Goal: Information Seeking & Learning: Compare options

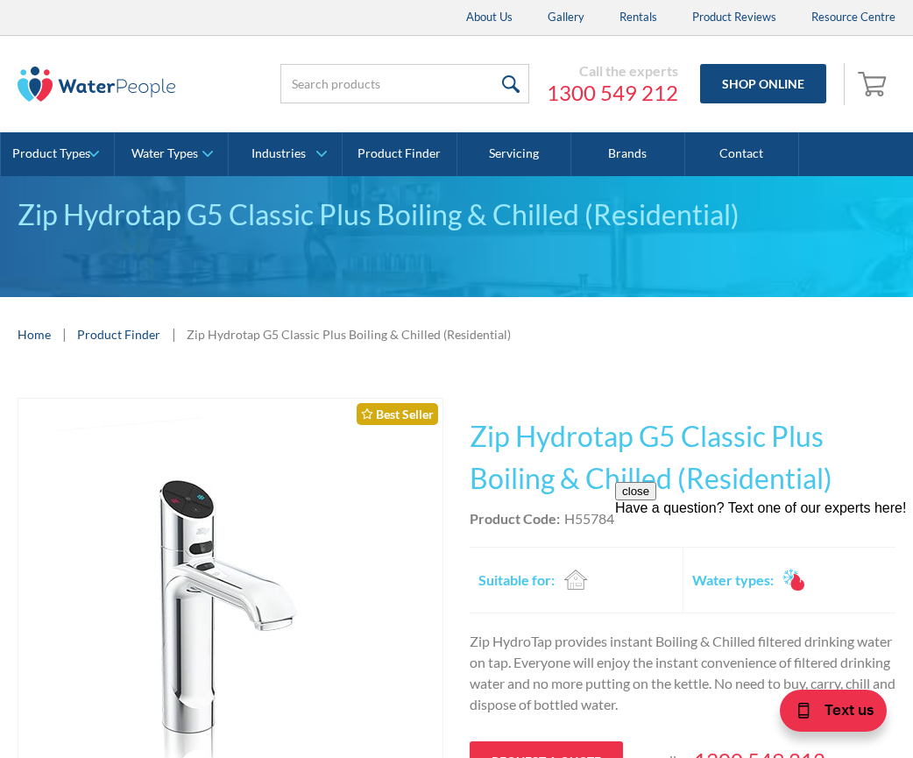
drag, startPoint x: 622, startPoint y: 519, endPoint x: 569, endPoint y: 509, distance: 53.5
click at [615, 509] on html "close Have a question? Text one of our experts here!" at bounding box center [764, 587] width 298 height 210
click at [648, 506] on div "close Have a question? Text one of our experts here!" at bounding box center [764, 587] width 298 height 210
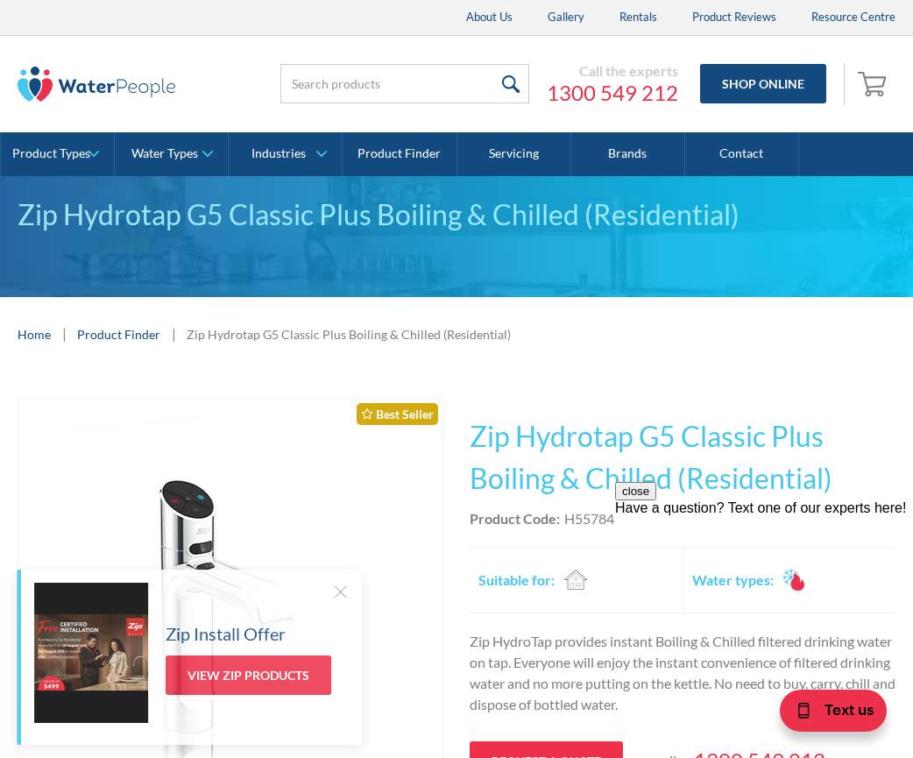
click at [635, 483] on div "close Have a question? Text one of our experts here!" at bounding box center [764, 587] width 298 height 210
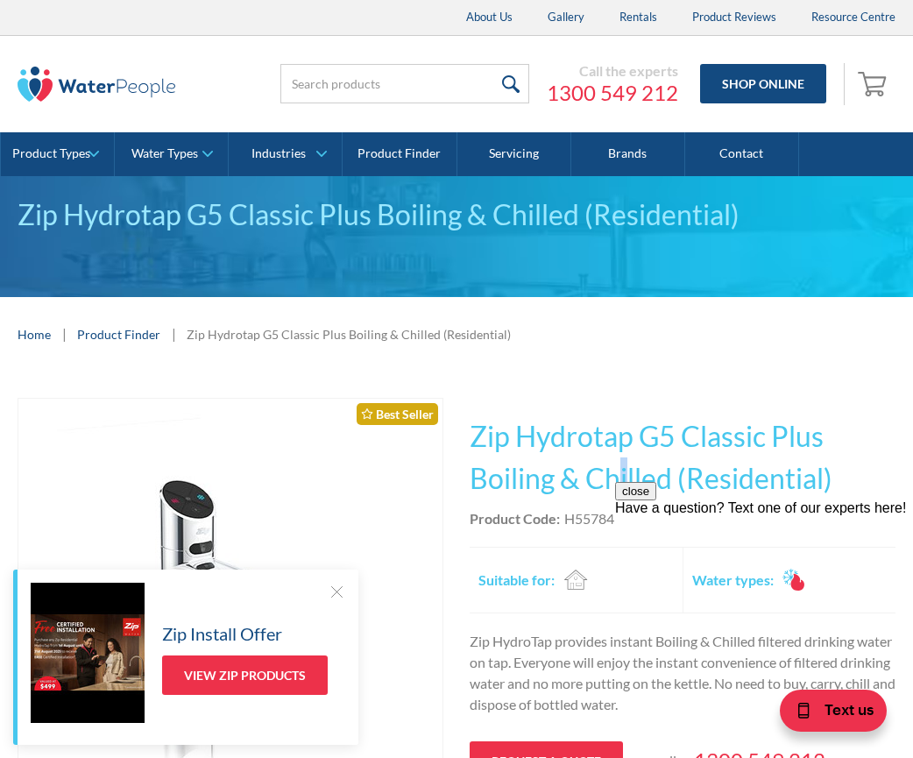
click at [624, 458] on h1 "Zip Hydrotap G5 Classic Plus Boiling & Chilled (Residential)" at bounding box center [683, 458] width 426 height 84
click at [628, 515] on div "close Have a question? Text one of our experts here!" at bounding box center [764, 587] width 298 height 210
drag, startPoint x: 622, startPoint y: 516, endPoint x: 608, endPoint y: 515, distance: 14.9
click at [615, 515] on html "close Have a question? Text one of our experts here!" at bounding box center [764, 587] width 298 height 210
click at [605, 515] on div "H55784" at bounding box center [590, 518] width 50 height 21
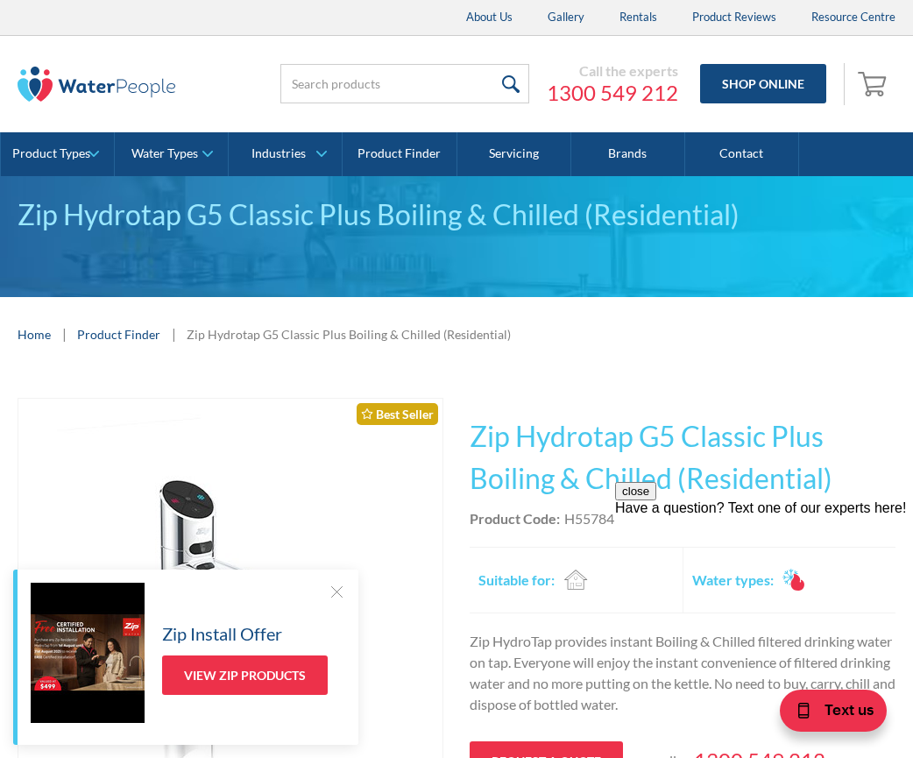
drag, startPoint x: 620, startPoint y: 514, endPoint x: 573, endPoint y: 513, distance: 46.5
click at [615, 513] on html "close Have a question? Text one of our experts here!" at bounding box center [764, 587] width 298 height 210
click at [650, 387] on div "Play video Fits Most Brands Best Seller No items found. This tap design is incl…" at bounding box center [456, 690] width 913 height 637
click at [693, 463] on h1 "Zip Hydrotap G5 Classic Plus Boiling & Chilled (Residential)" at bounding box center [683, 458] width 426 height 84
click at [621, 514] on div "close Have a question? Text one of our experts here!" at bounding box center [764, 587] width 298 height 210
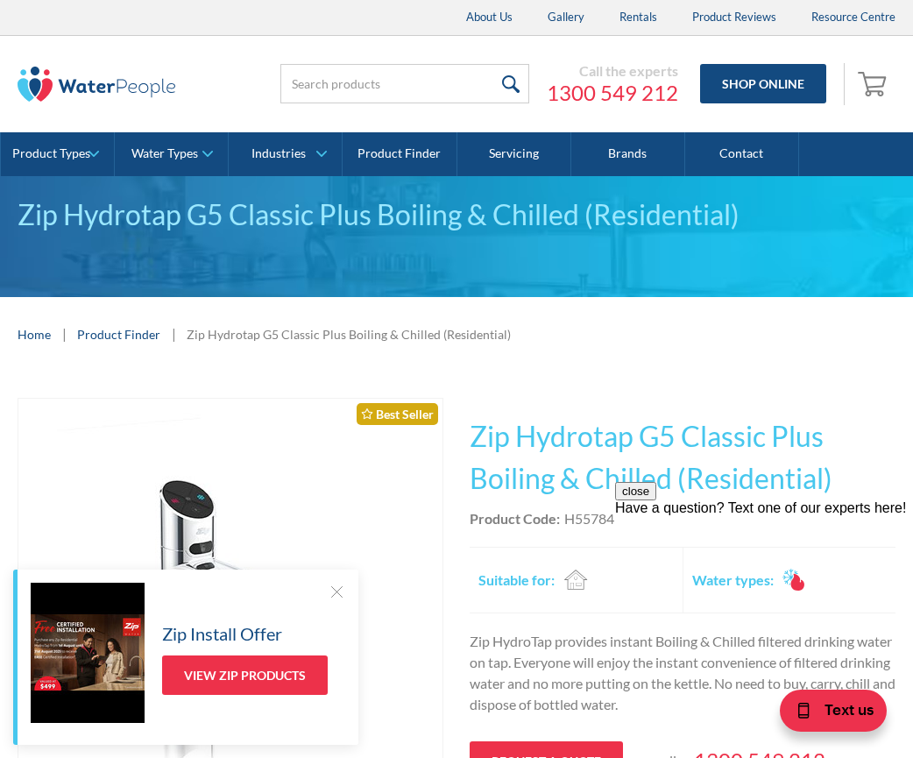
drag, startPoint x: 621, startPoint y: 515, endPoint x: 1202, endPoint y: 991, distance: 751.3
click at [615, 516] on html "close Have a question? Text one of our experts here!" at bounding box center [764, 587] width 298 height 210
click at [608, 402] on div "This tap design is included in our standard range tap options when you purchase…" at bounding box center [683, 628] width 426 height 461
click at [607, 508] on div "This tap design is included in our standard range tap options when you purchase…" at bounding box center [683, 628] width 426 height 461
click at [616, 519] on div "close Have a question? Text one of our experts here!" at bounding box center [764, 587] width 298 height 210
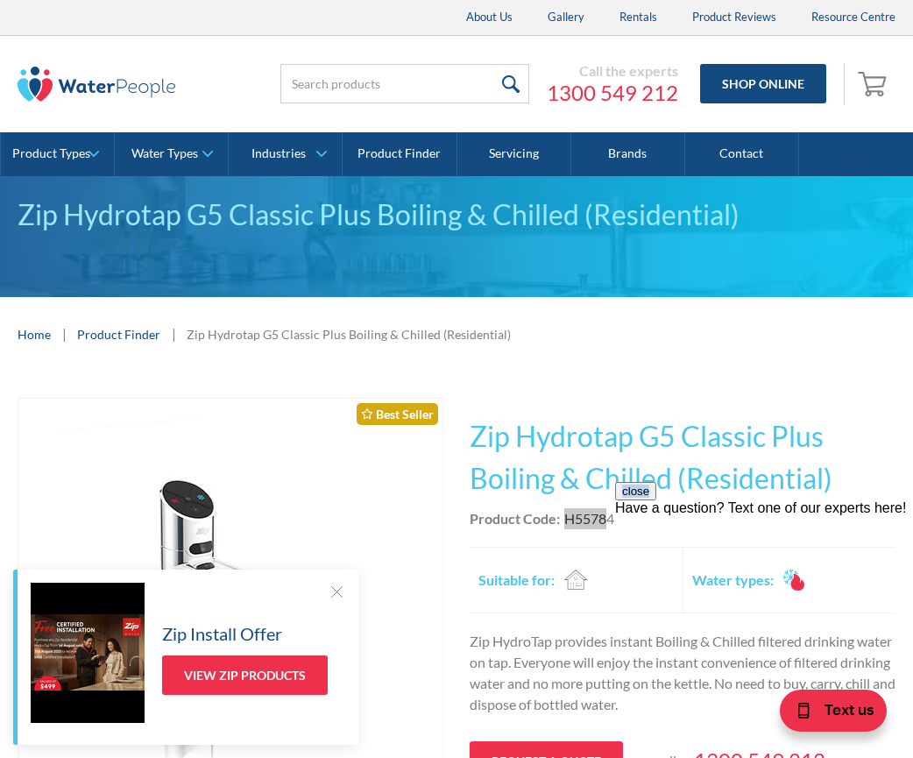
drag, startPoint x: 616, startPoint y: 519, endPoint x: 590, endPoint y: 526, distance: 27.2
click at [615, 526] on html "close Have a question? Text one of our experts here!" at bounding box center [764, 587] width 298 height 210
click at [590, 529] on div "This tap design is included in our standard range tap options when you purchase…" at bounding box center [683, 628] width 426 height 461
click at [615, 518] on div "H55784" at bounding box center [590, 518] width 50 height 21
drag, startPoint x: 615, startPoint y: 518, endPoint x: 558, endPoint y: 525, distance: 56.5
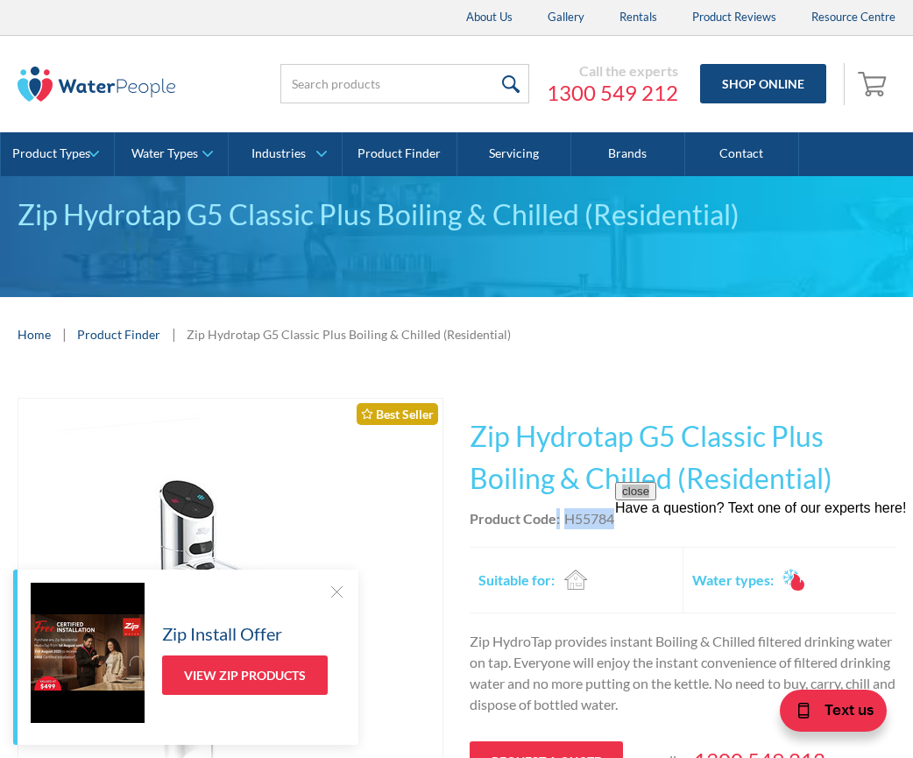
click at [558, 525] on div "Product Code: H55784" at bounding box center [683, 518] width 426 height 21
click at [634, 516] on div "close Have a question? Text one of our experts here!" at bounding box center [764, 499] width 298 height 34
click at [619, 516] on div "close Have a question? Text one of our experts here!" at bounding box center [764, 587] width 298 height 210
click at [618, 515] on div "close Have a question? Text one of our experts here!" at bounding box center [764, 587] width 298 height 210
click at [582, 465] on h1 "Zip Hydrotap G5 Classic Plus Boiling & Chilled (Residential)" at bounding box center [683, 458] width 426 height 84
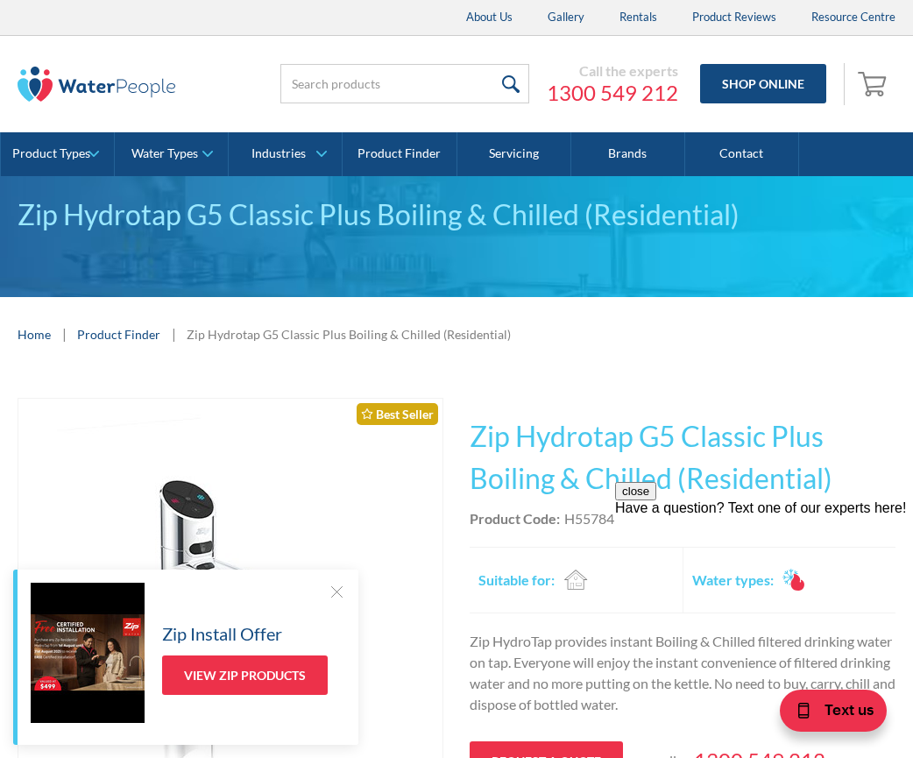
drag, startPoint x: 618, startPoint y: 516, endPoint x: 583, endPoint y: 520, distance: 35.2
click at [615, 520] on html "close Have a question? Text one of our experts here!" at bounding box center [764, 587] width 298 height 210
drag, startPoint x: 565, startPoint y: 519, endPoint x: 614, endPoint y: 508, distance: 49.3
click at [614, 508] on div "H55784" at bounding box center [590, 518] width 50 height 21
copy div "H55784"
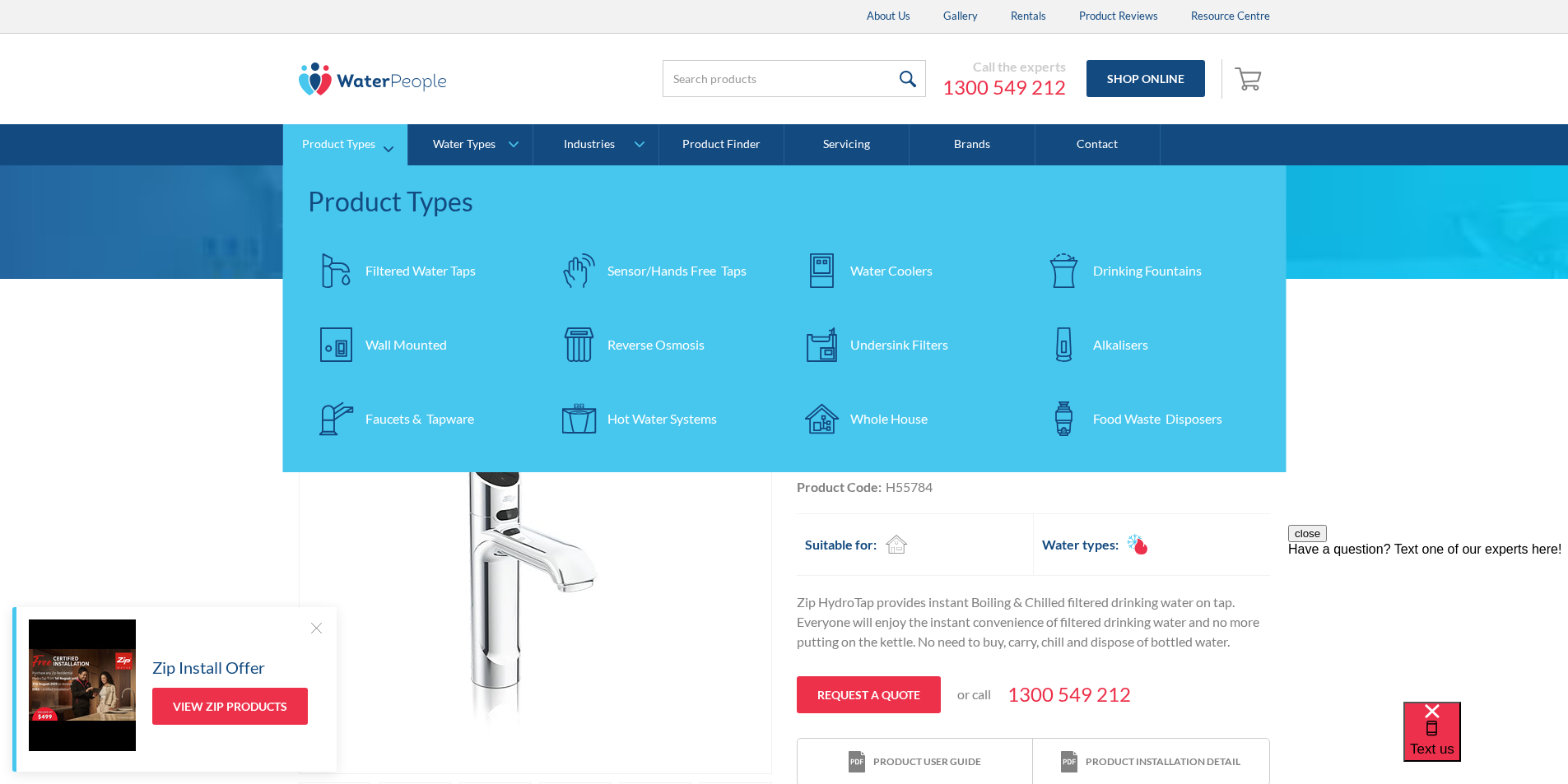
click at [889, 269] on div "Water Coolers" at bounding box center [892, 270] width 83 height 20
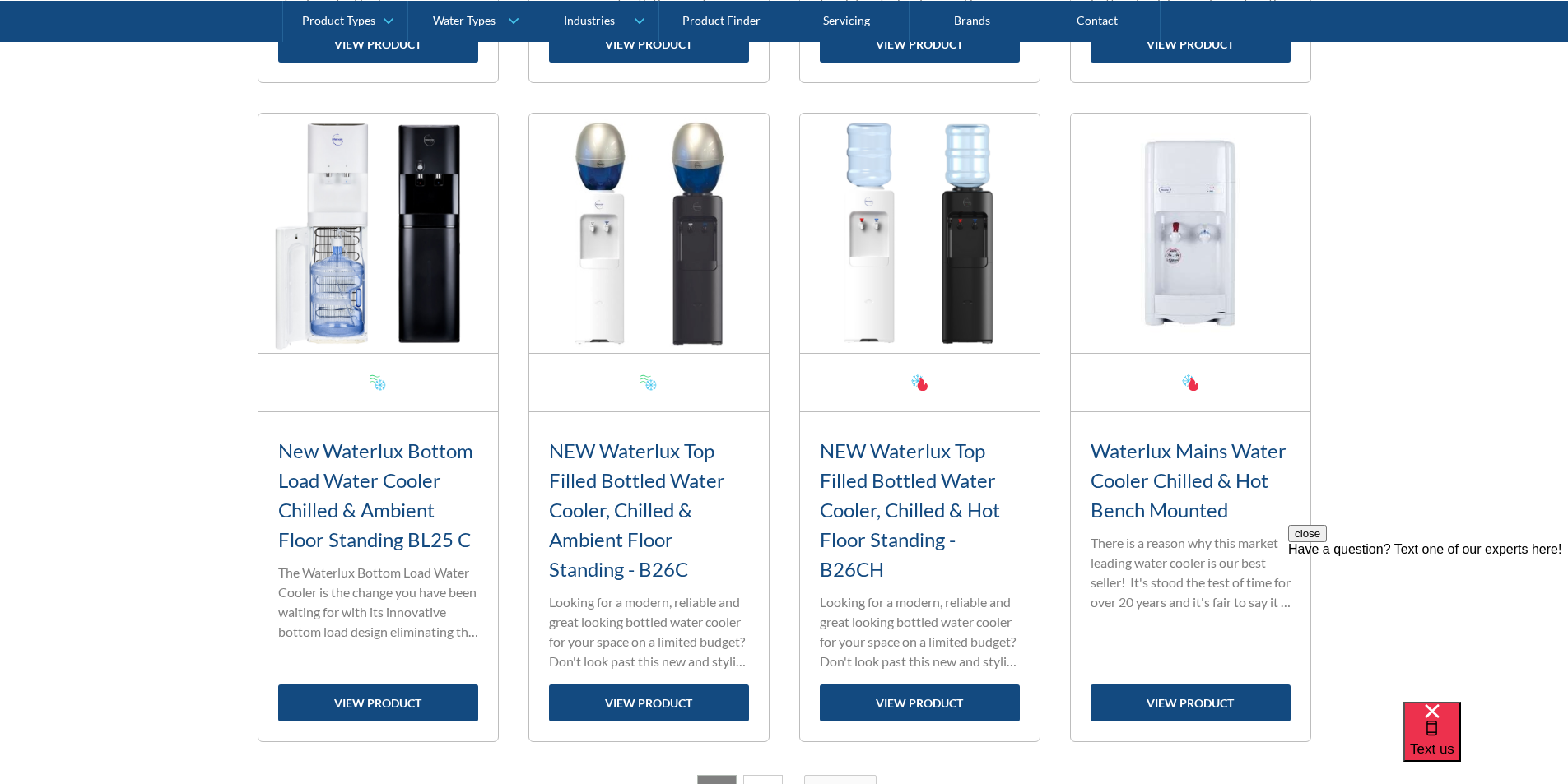
scroll to position [2469, 0]
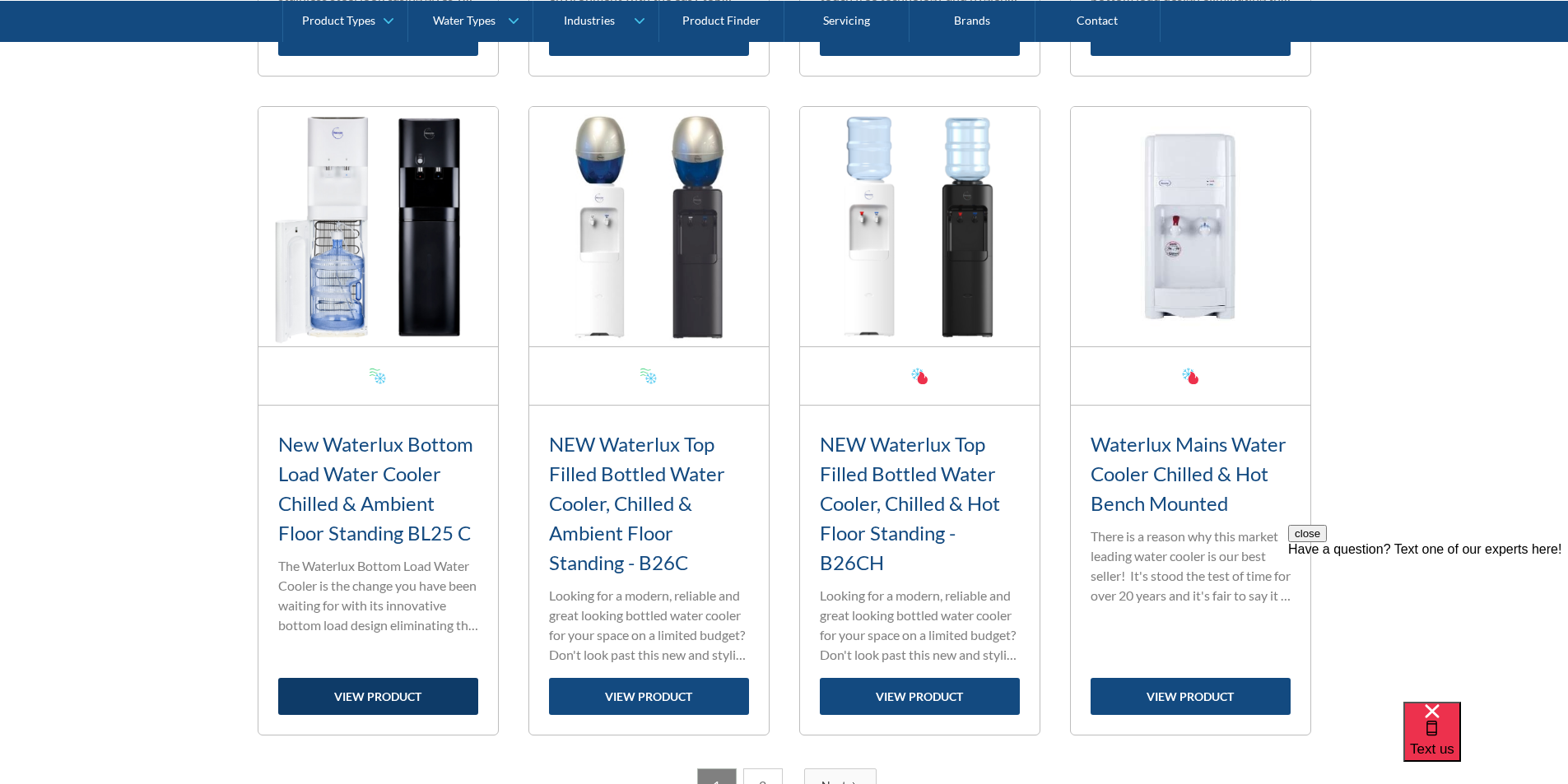
click at [389, 690] on link "view product" at bounding box center [377, 696] width 200 height 37
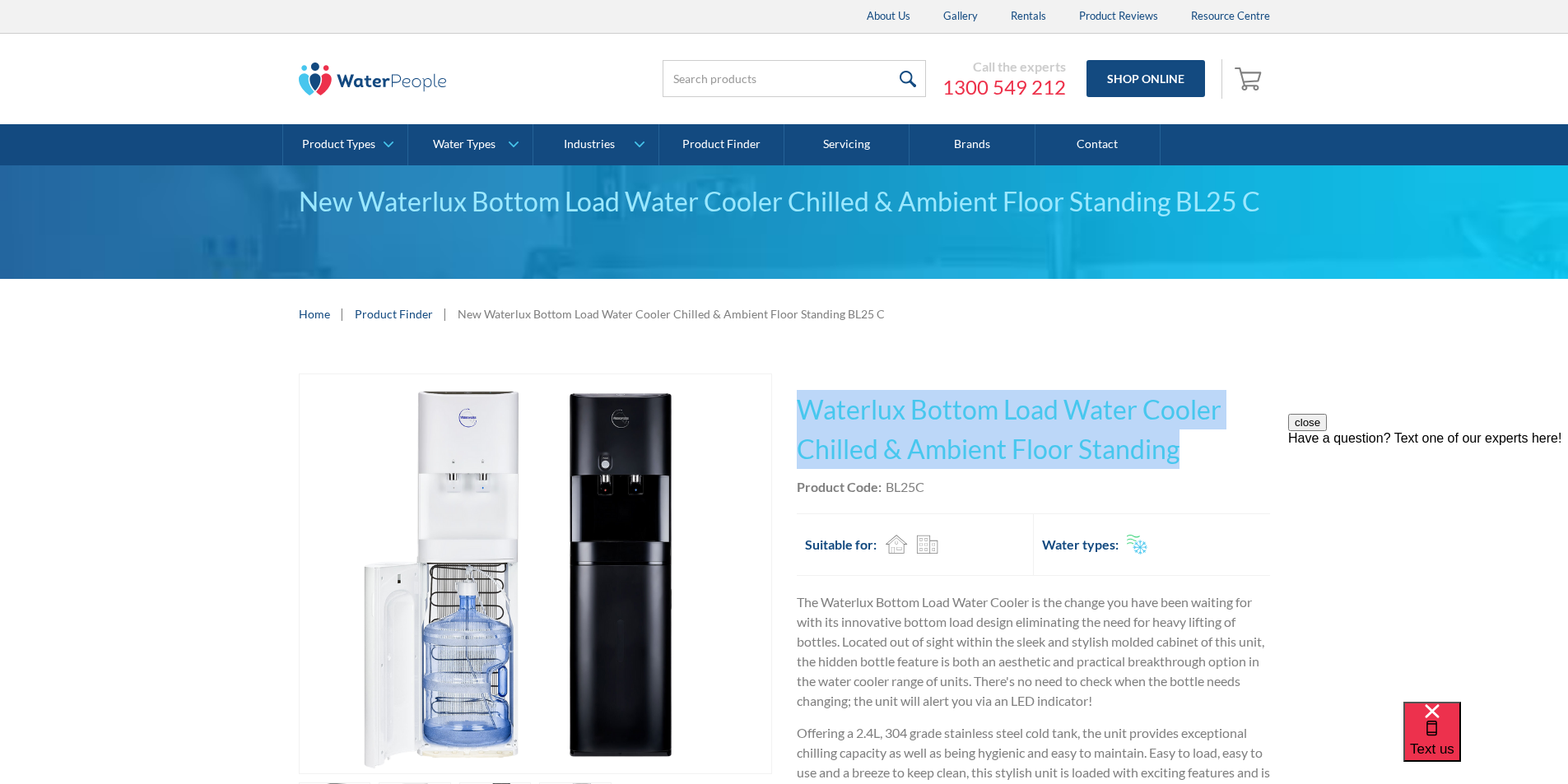
drag, startPoint x: 1208, startPoint y: 444, endPoint x: 817, endPoint y: 385, distance: 395.4
click at [798, 379] on div "This tap design is included in our standard range tap options when you purchase…" at bounding box center [1034, 666] width 473 height 584
copy h1 "Waterlux Bottom Load Water Cooler Chilled & Ambient Floor Standing"
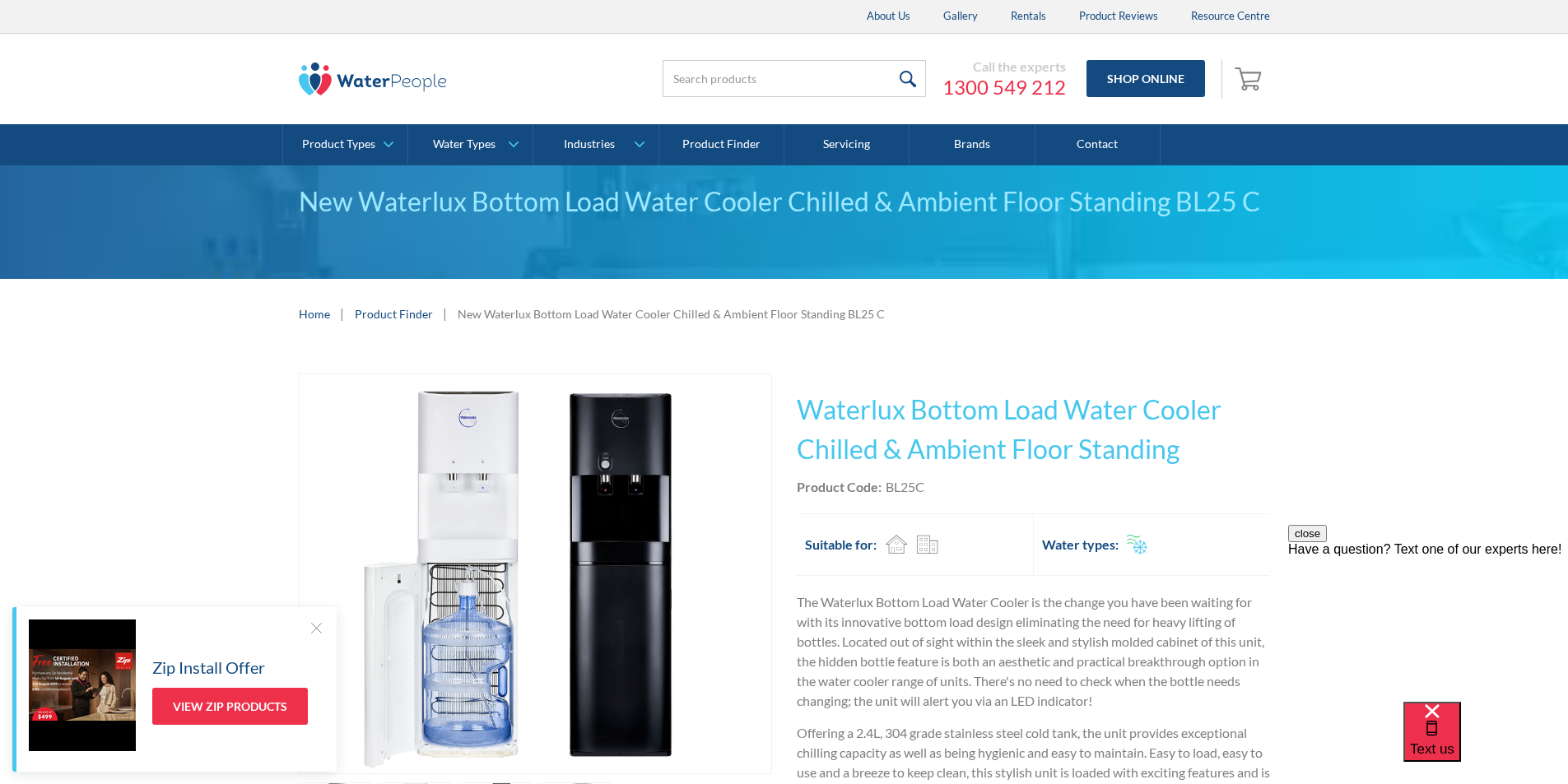
click at [958, 484] on div "Product Code: BL25C" at bounding box center [1034, 486] width 473 height 20
drag, startPoint x: 942, startPoint y: 485, endPoint x: 884, endPoint y: 486, distance: 58.0
click at [884, 486] on div "Product Code: BL25C" at bounding box center [1034, 486] width 473 height 20
copy div "BL25C"
